Goal: Information Seeking & Learning: Check status

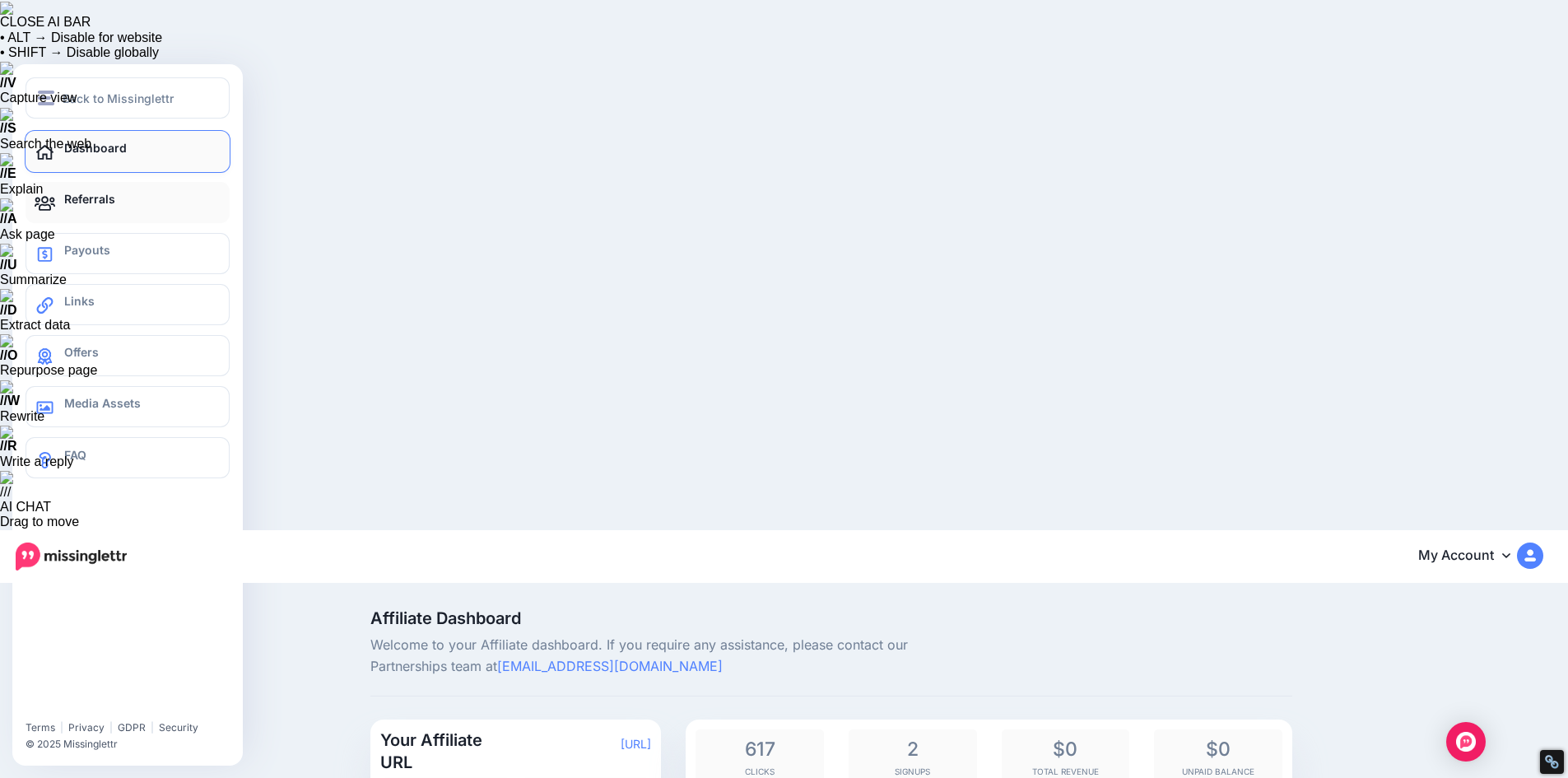
click at [65, 201] on span "Referrals" at bounding box center [89, 198] width 51 height 14
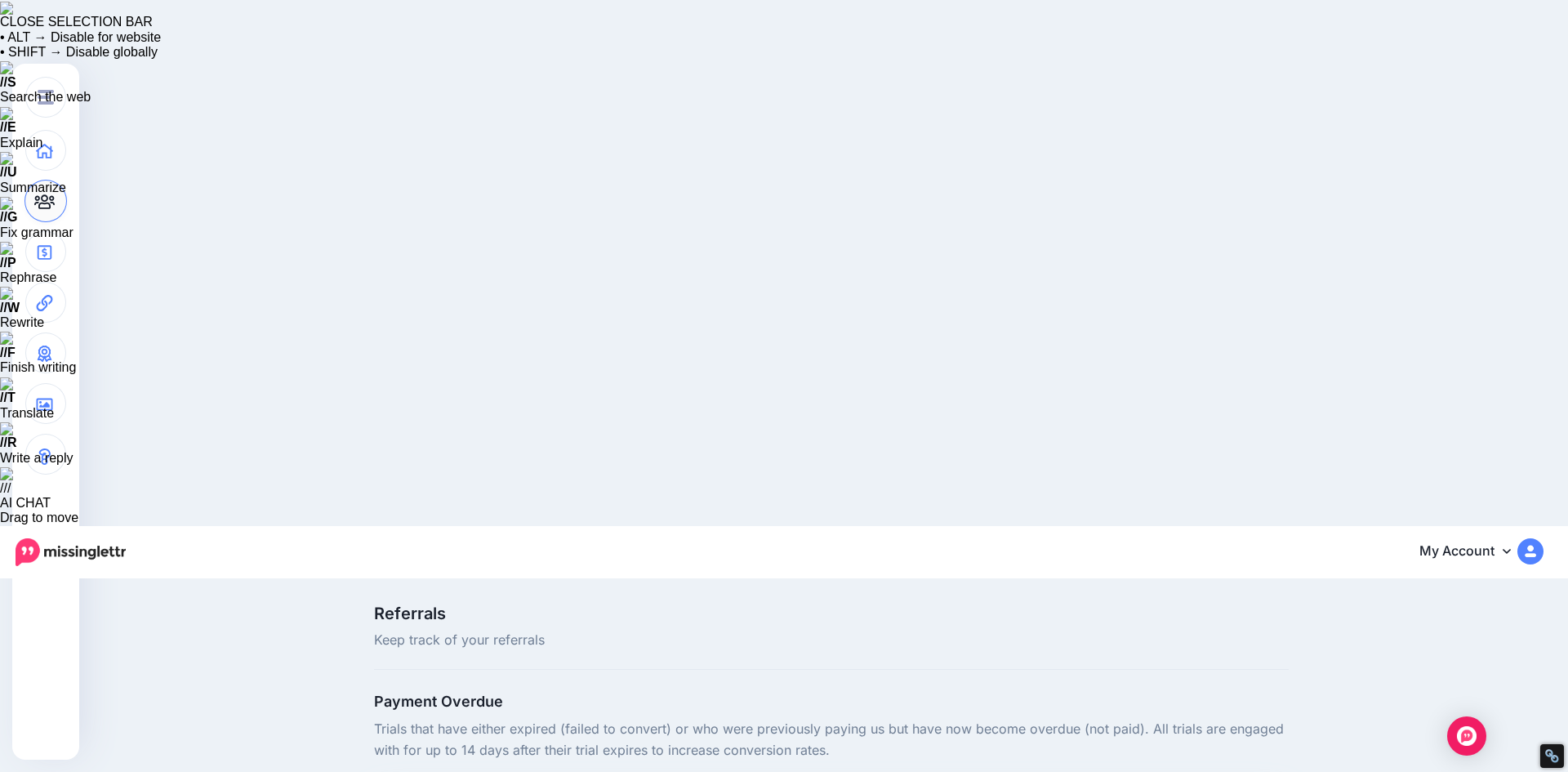
drag, startPoint x: 388, startPoint y: 281, endPoint x: 610, endPoint y: 307, distance: 223.5
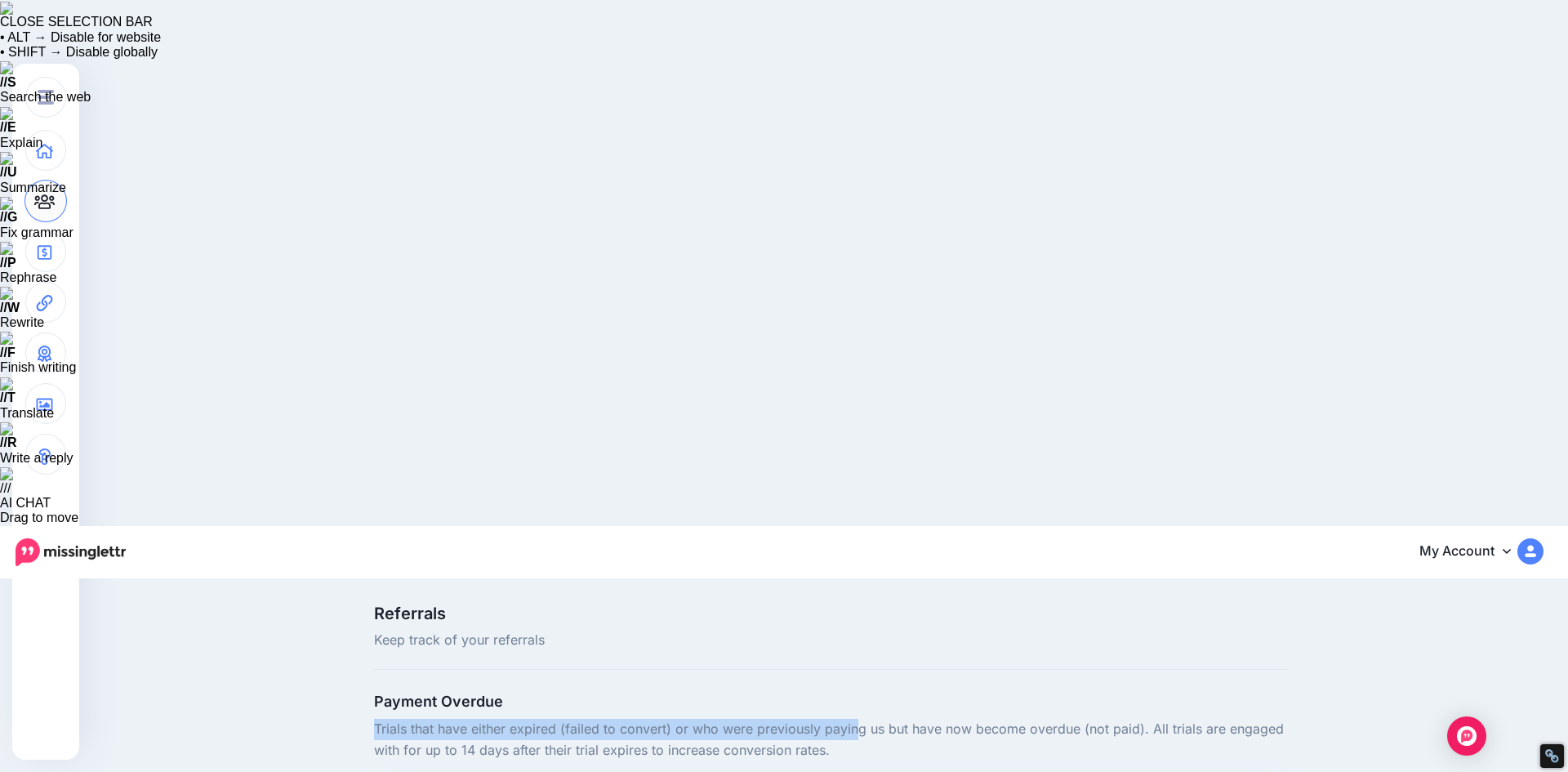
drag, startPoint x: 395, startPoint y: 205, endPoint x: 854, endPoint y: 211, distance: 459.0
click at [854, 719] on p "Trials that have either expired (failed to convert) or who were previously payi…" at bounding box center [831, 740] width 914 height 42
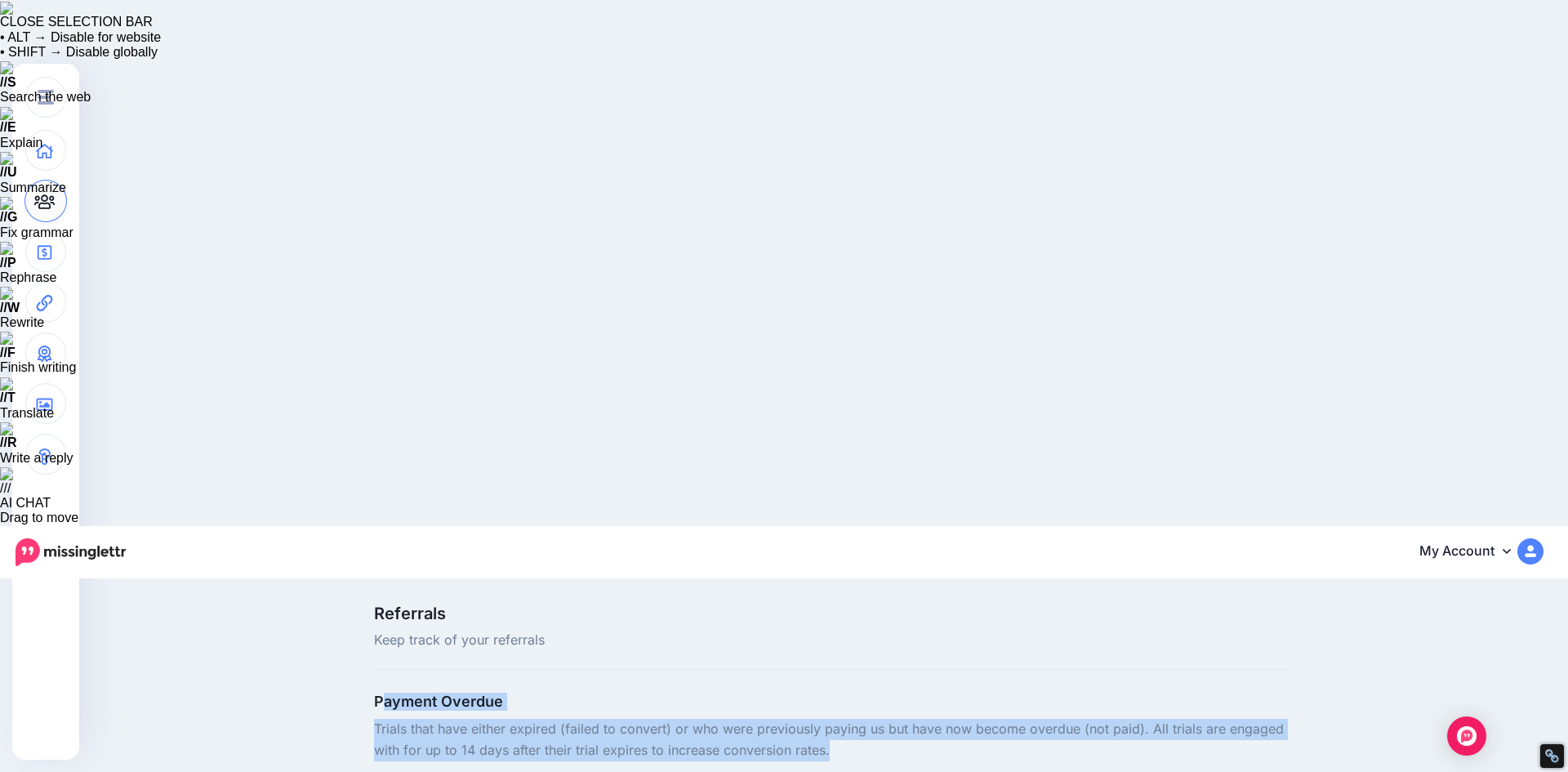
drag, startPoint x: 846, startPoint y: 227, endPoint x: 381, endPoint y: 146, distance: 472.0
click at [381, 606] on div "Referrals Keep track of your referrals One moment... we're fetching your referr…" at bounding box center [831, 784] width 939 height 356
click at [380, 606] on div "Referrals Keep track of your referrals One moment... we're fetching your referr…" at bounding box center [831, 784] width 939 height 356
